Goal: Transaction & Acquisition: Book appointment/travel/reservation

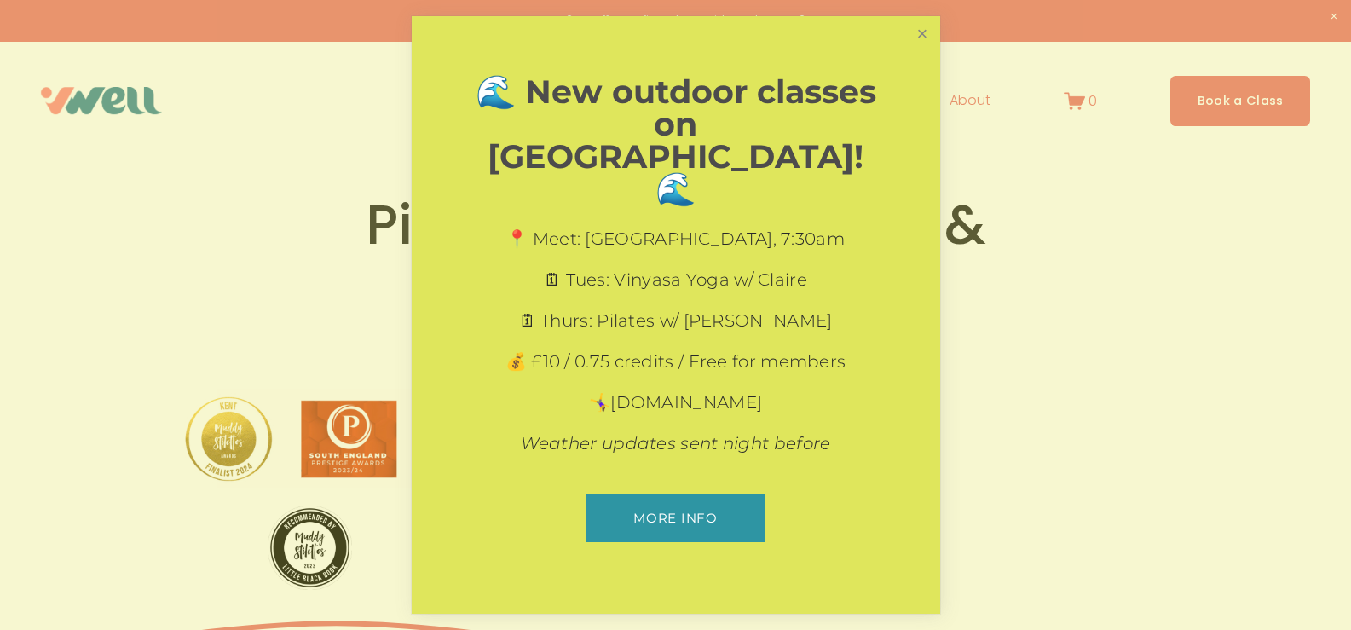
click at [921, 49] on link "Close" at bounding box center [922, 34] width 30 height 30
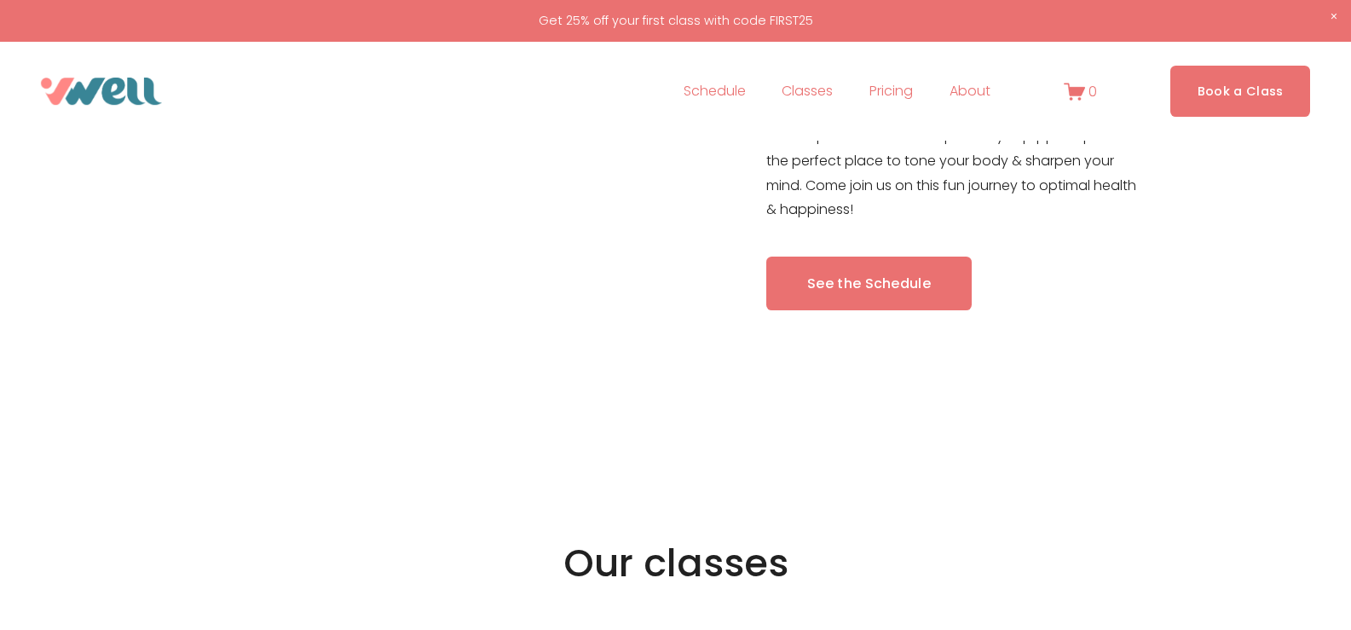
scroll to position [597, 0]
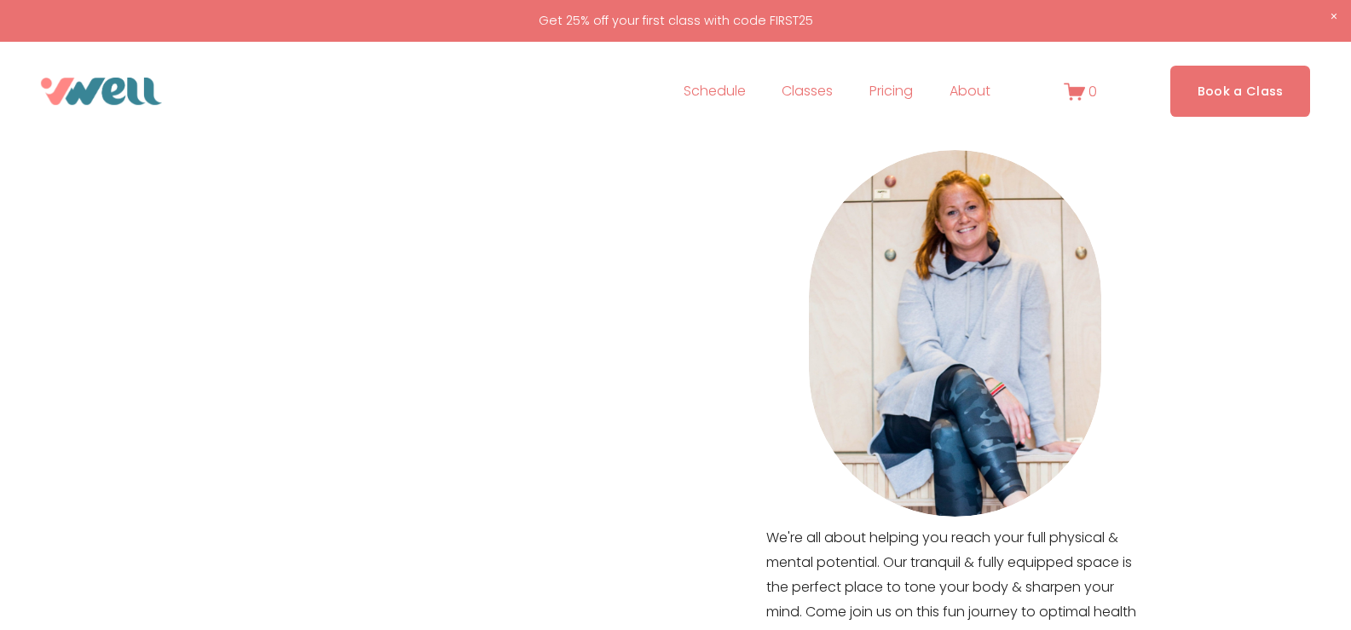
click at [0, 0] on span "Yoga" at bounding box center [0, 0] width 0 height 0
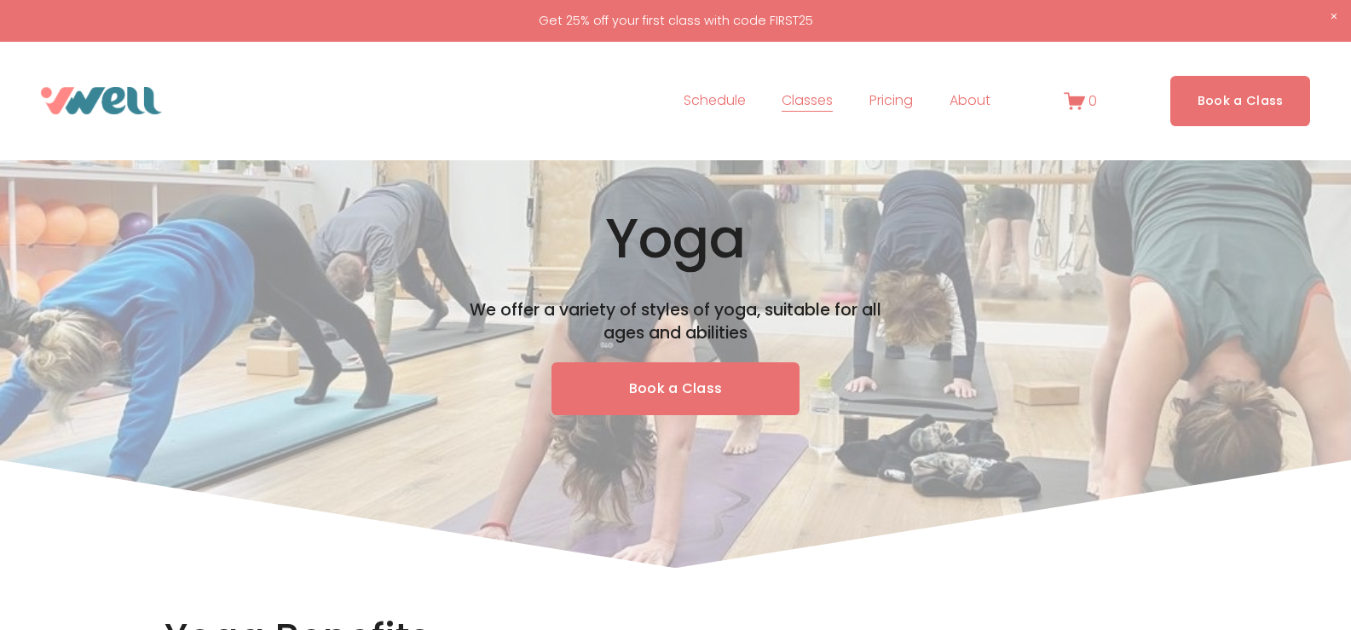
click at [669, 395] on link "Book a Class" at bounding box center [675, 389] width 249 height 54
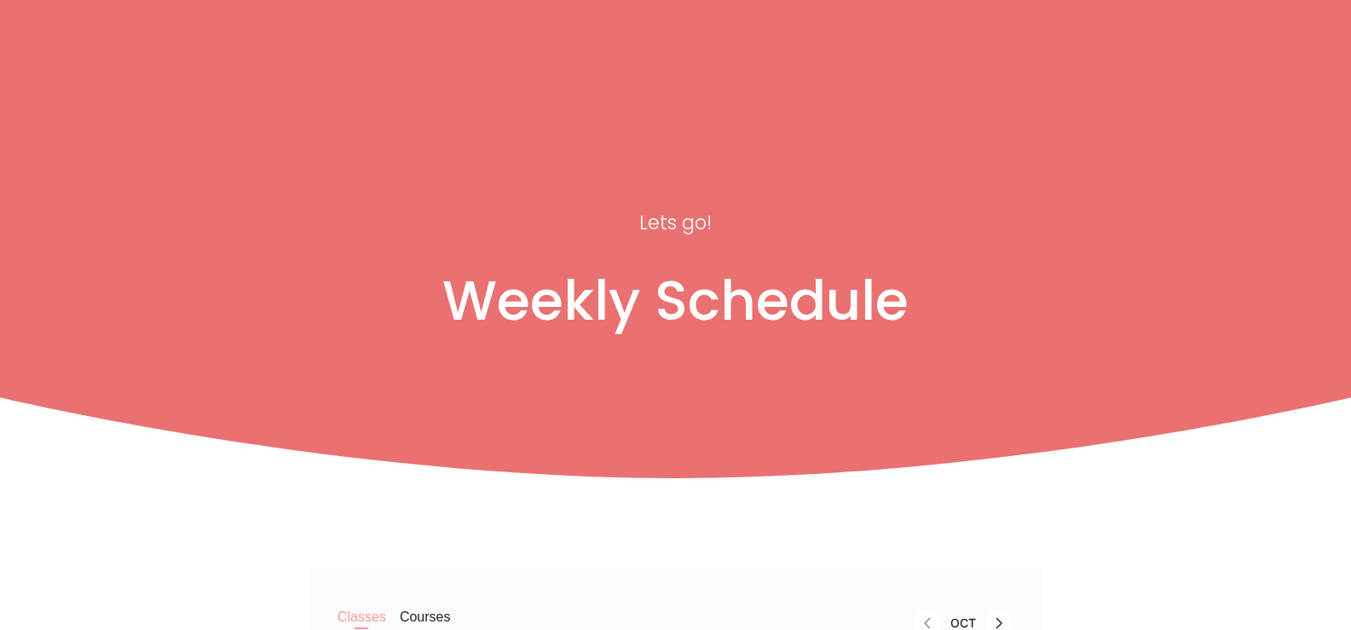
scroll to position [341, 0]
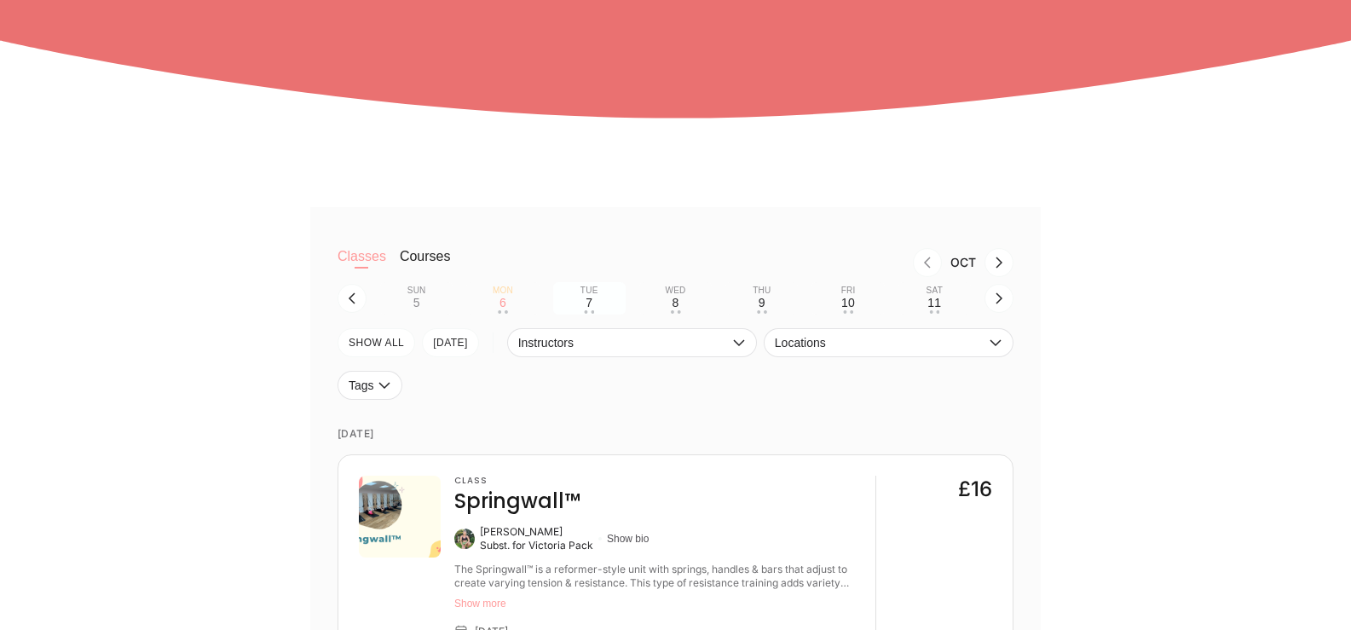
click at [580, 303] on button "Tue 7 • •" at bounding box center [589, 298] width 72 height 32
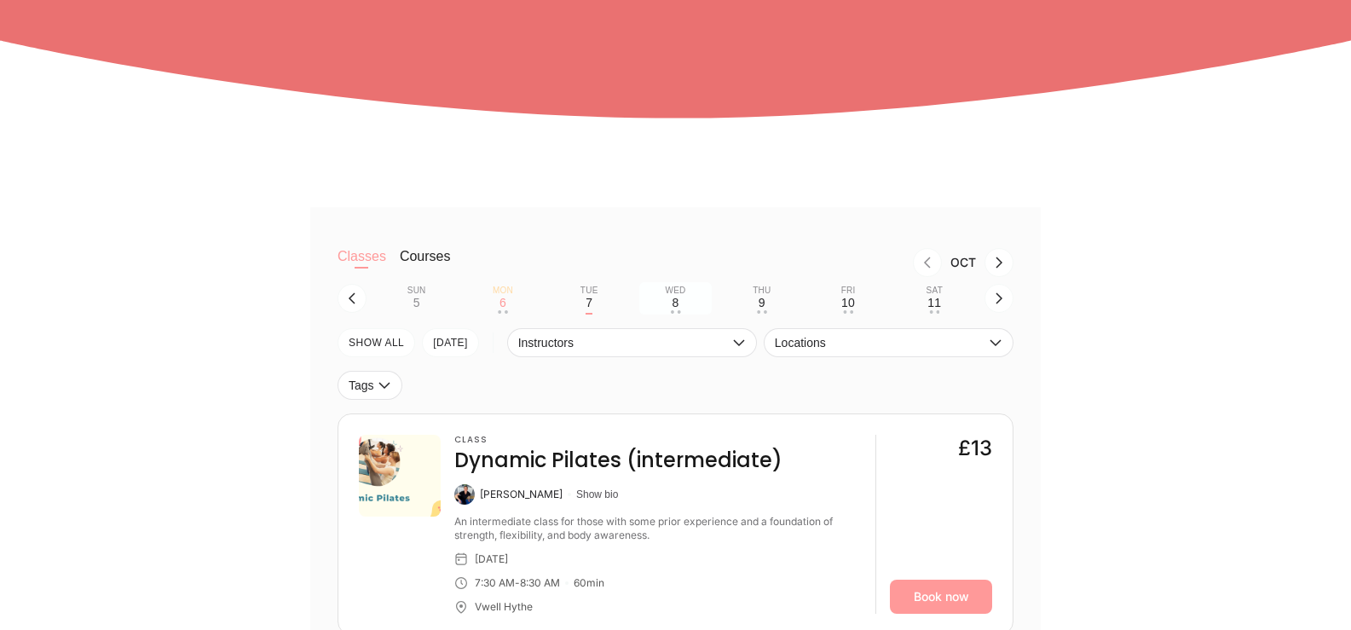
click at [673, 300] on div "8" at bounding box center [675, 303] width 7 height 14
click at [991, 344] on icon "button" at bounding box center [995, 343] width 11 height 7
click at [762, 301] on div "9" at bounding box center [762, 303] width 7 height 14
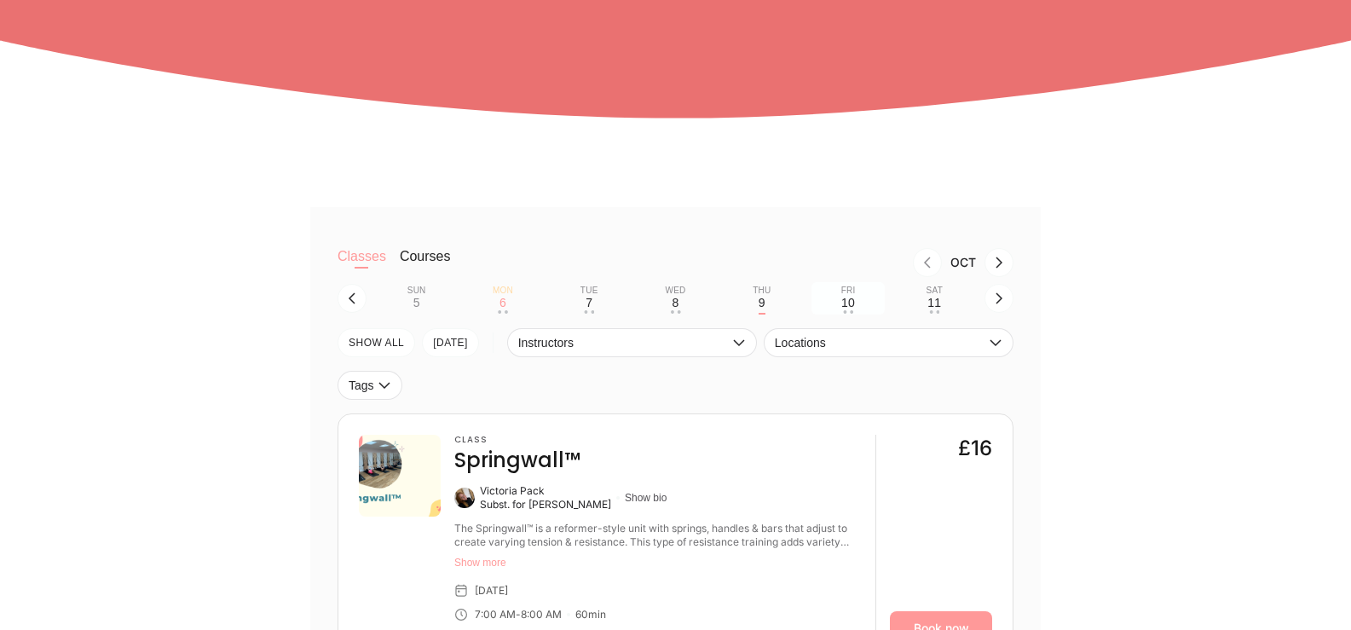
click at [846, 298] on div "10" at bounding box center [848, 303] width 14 height 14
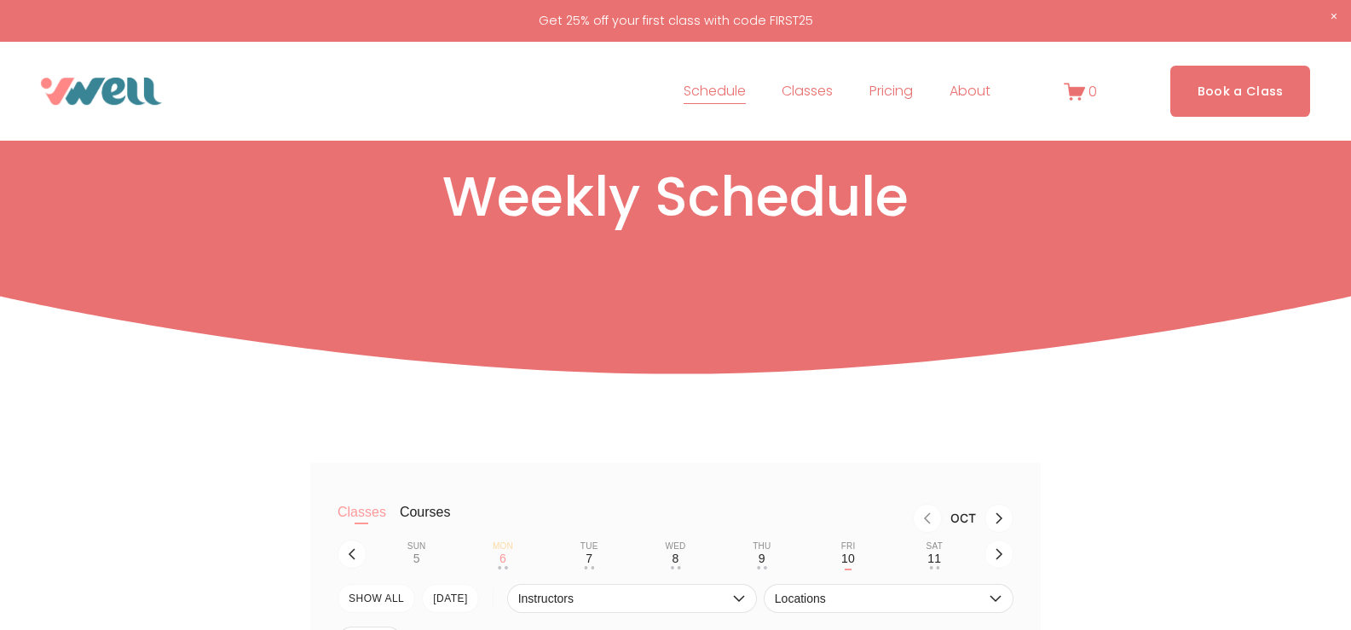
scroll to position [0, 0]
